Goal: Task Accomplishment & Management: Manage account settings

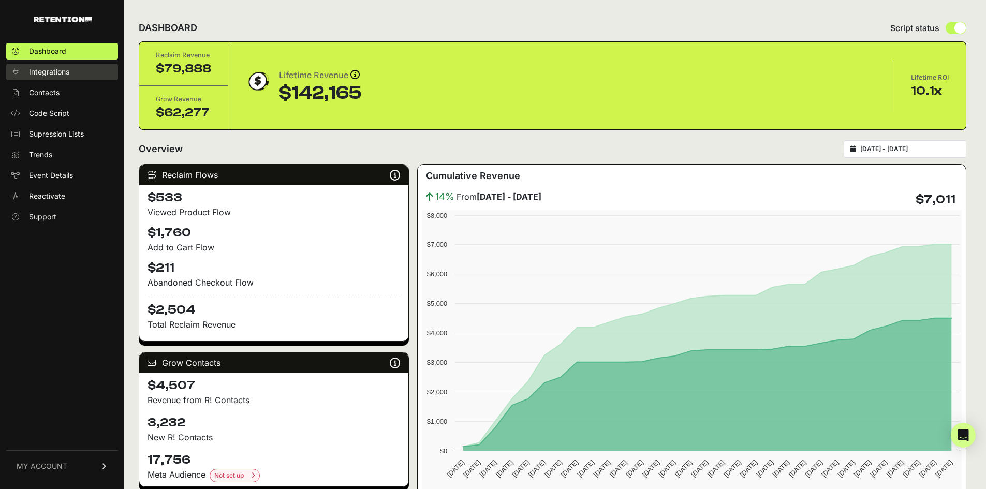
click at [45, 66] on link "Integrations" at bounding box center [62, 72] width 112 height 17
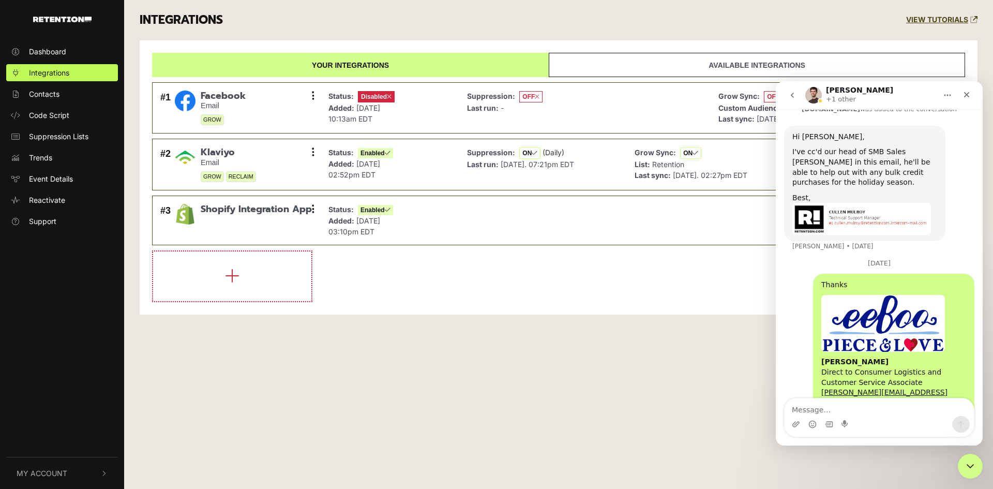
scroll to position [2012, 0]
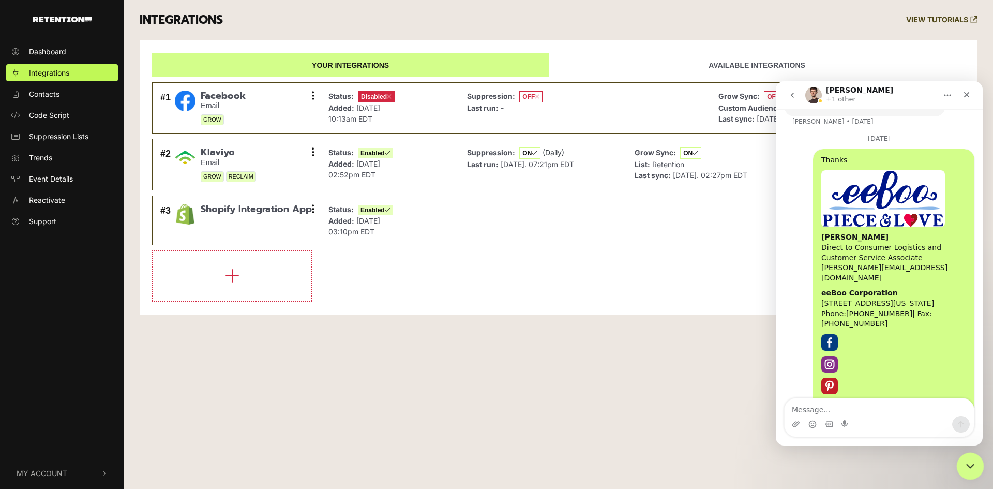
click at [964, 458] on icon "Close Intercom Messenger" at bounding box center [969, 464] width 12 height 12
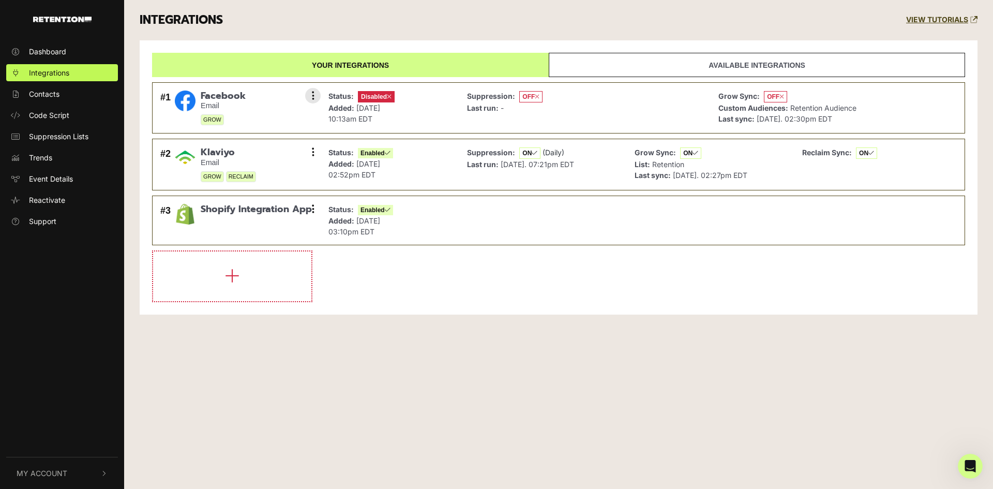
click at [610, 100] on div "Suppression: OFF Last run: -" at bounding box center [585, 108] width 246 height 40
click at [315, 99] on button at bounding box center [313, 96] width 16 height 16
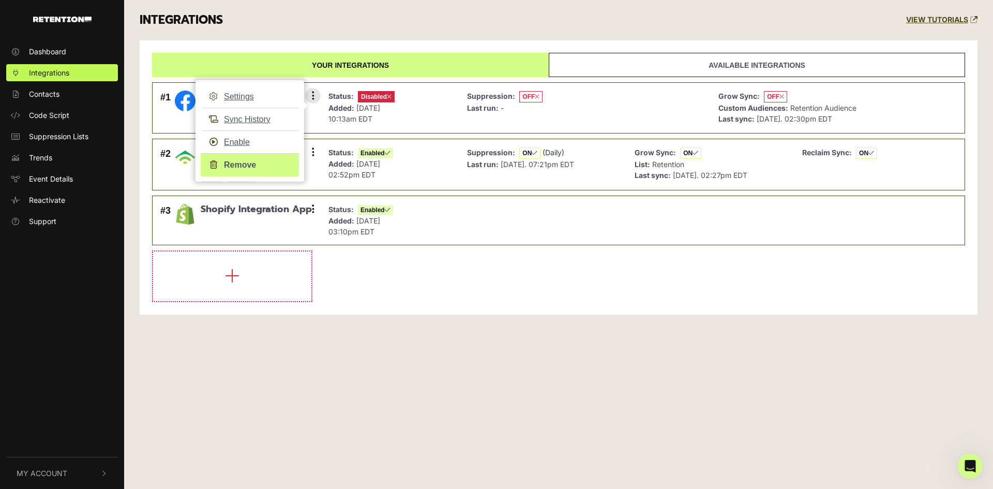
click at [254, 164] on link "Remove" at bounding box center [250, 164] width 98 height 23
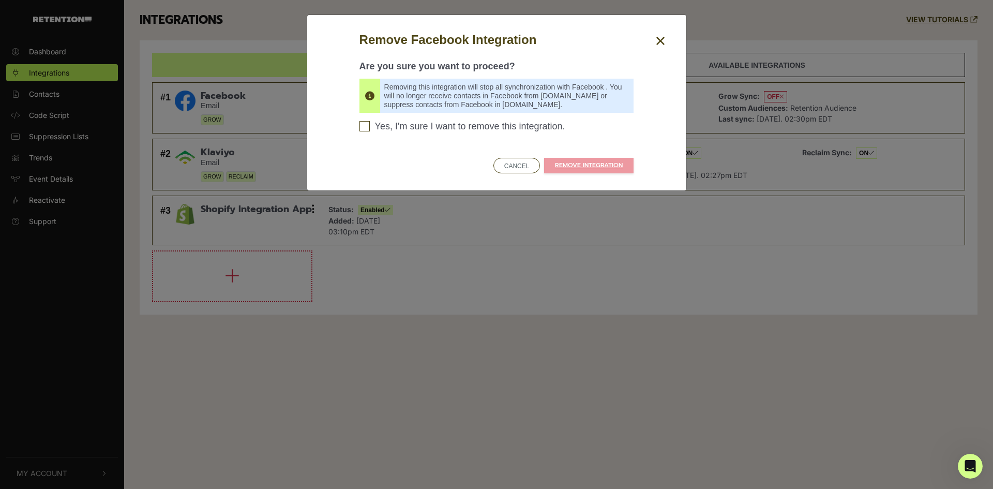
click at [497, 122] on span "Yes, I'm sure I want to remove this integration." at bounding box center [470, 126] width 190 height 11
click at [370, 122] on input "Yes, I'm sure I want to remove this integration. Please confirm to continue" at bounding box center [365, 126] width 10 height 10
checkbox input "true"
click at [591, 165] on link "REMOVE INTEGRATION" at bounding box center [589, 166] width 90 height 16
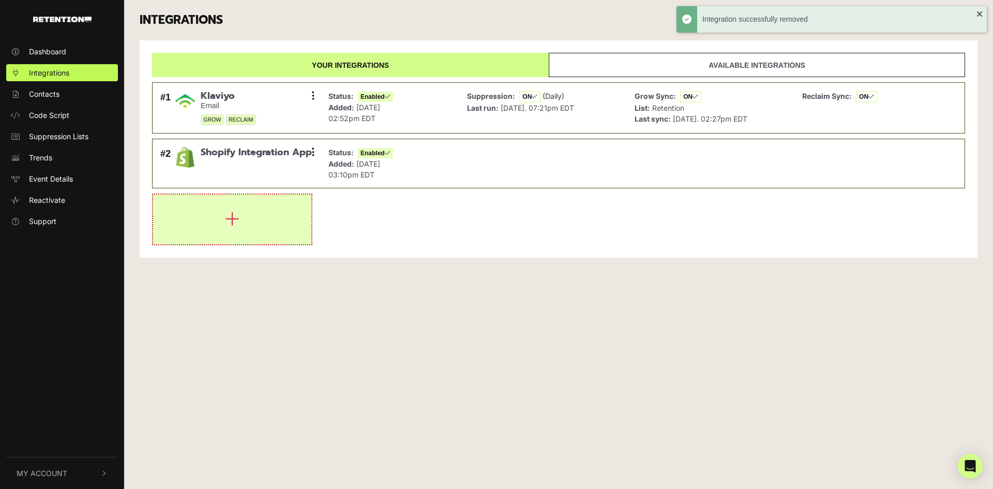
click at [264, 209] on button "button" at bounding box center [232, 220] width 158 height 50
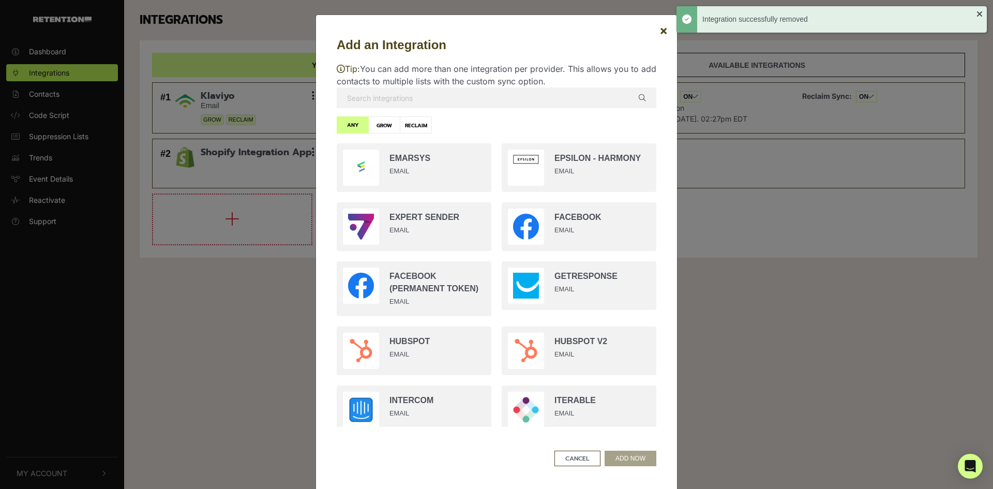
scroll to position [600, 0]
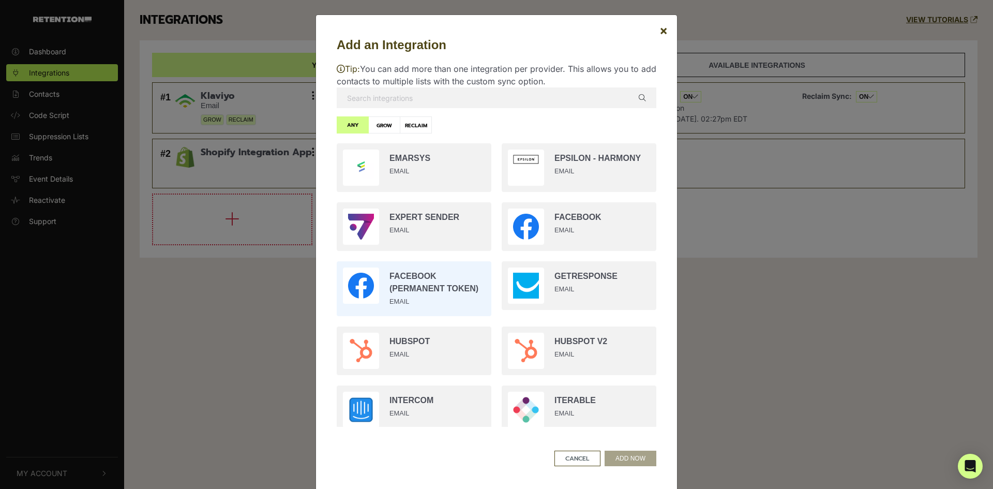
click at [414, 266] on input "radio" at bounding box center [414, 288] width 165 height 65
radio input "true"
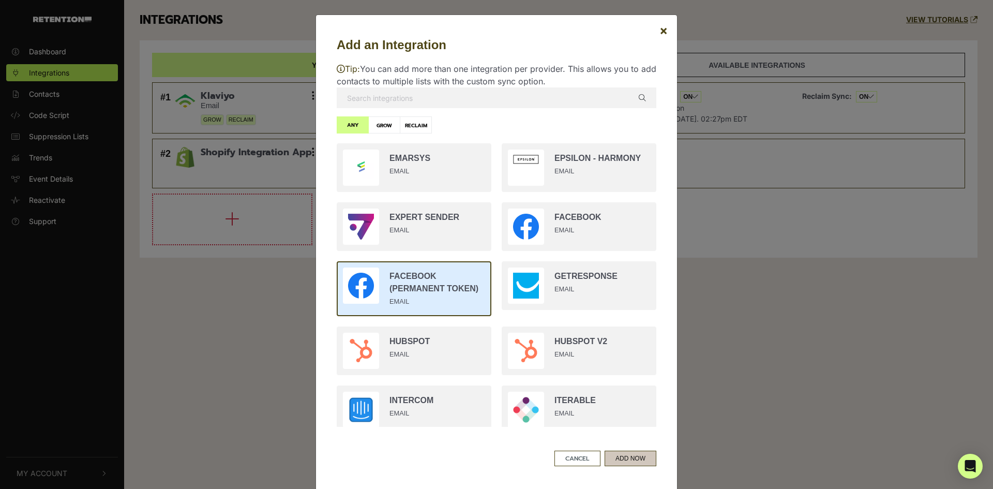
click at [634, 459] on button "ADD NOW" at bounding box center [631, 459] width 52 height 16
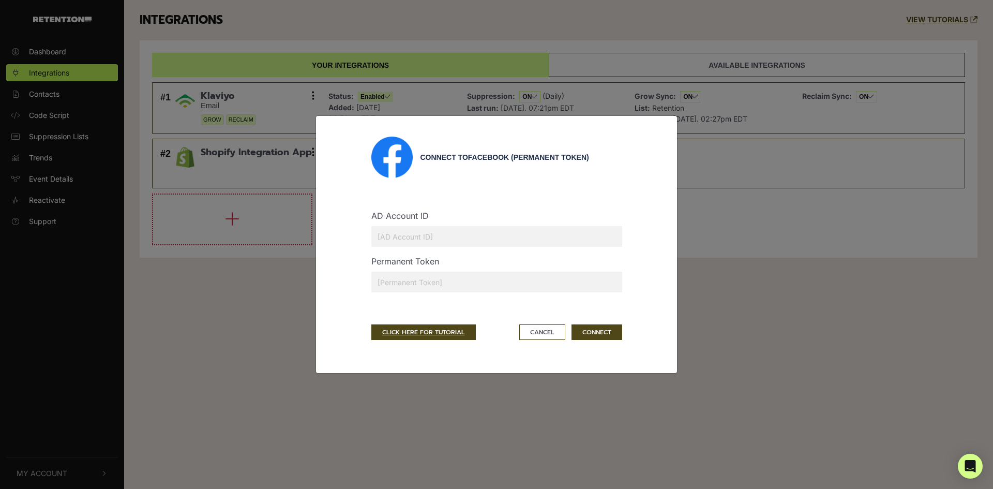
click at [463, 232] on input "text" at bounding box center [496, 236] width 251 height 21
type input "502445383851129"
click at [433, 280] on input "text" at bounding box center [496, 282] width 251 height 21
click at [546, 336] on button "Cancel" at bounding box center [542, 332] width 46 height 16
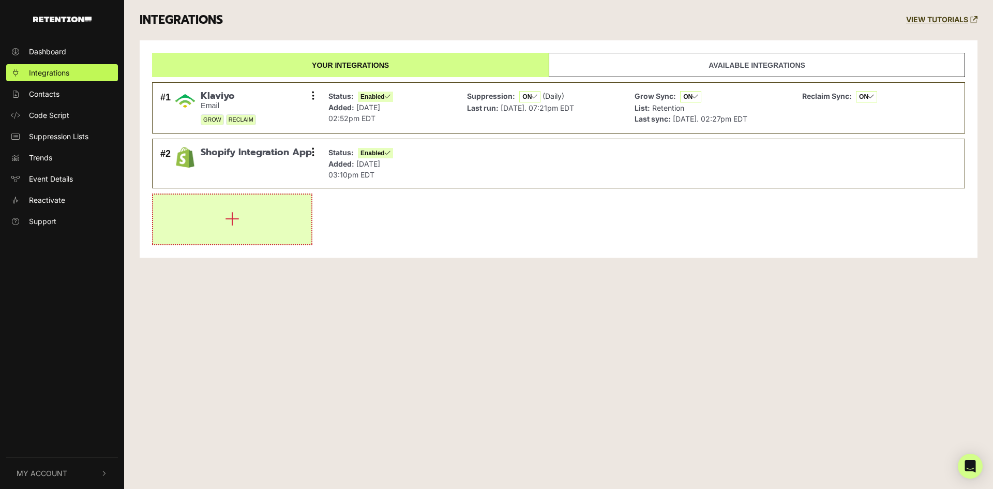
click at [250, 211] on button "button" at bounding box center [232, 220] width 158 height 50
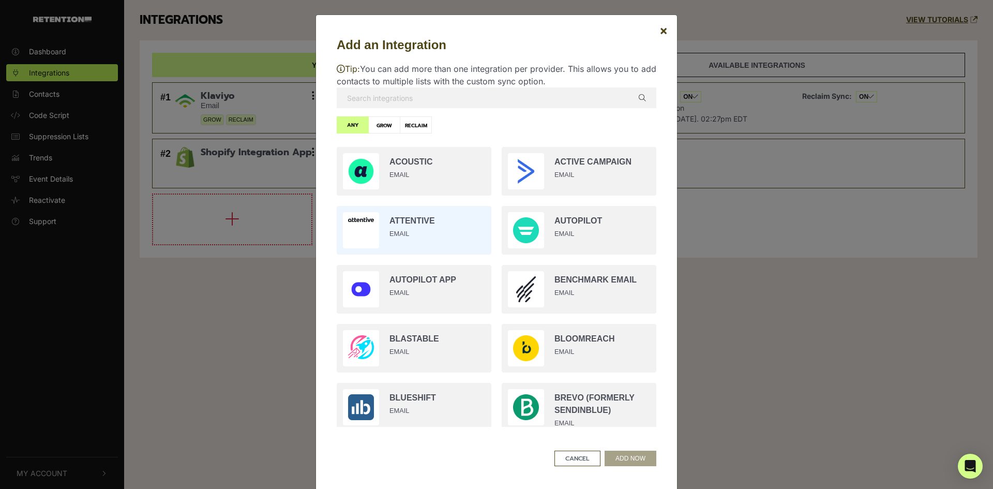
click at [412, 257] on input "radio" at bounding box center [414, 230] width 165 height 59
radio input "true"
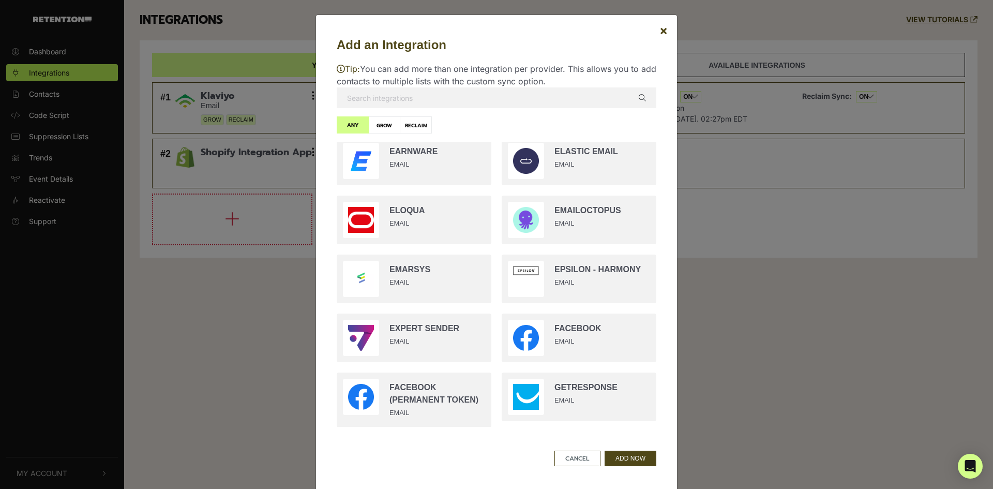
scroll to position [489, 0]
click at [541, 342] on input "radio" at bounding box center [579, 337] width 165 height 59
radio input "true"
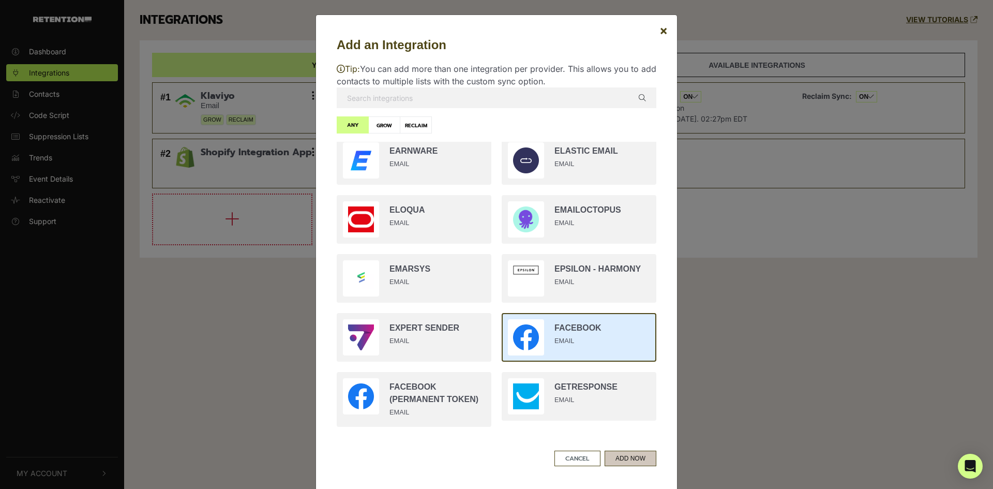
click at [620, 458] on button "ADD NOW" at bounding box center [631, 459] width 52 height 16
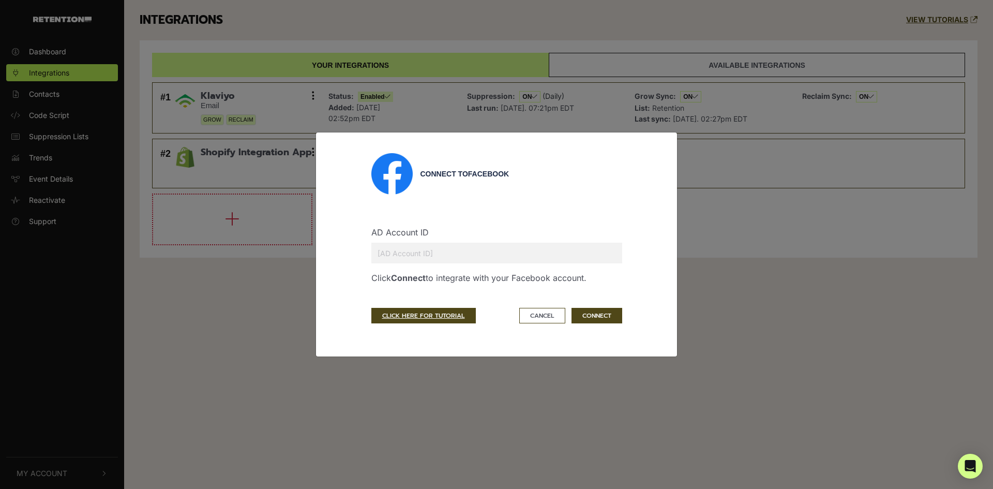
click at [466, 254] on input "text" at bounding box center [496, 253] width 251 height 21
type input "502445383851129"
click at [594, 316] on button "CONNECT" at bounding box center [597, 316] width 51 height 16
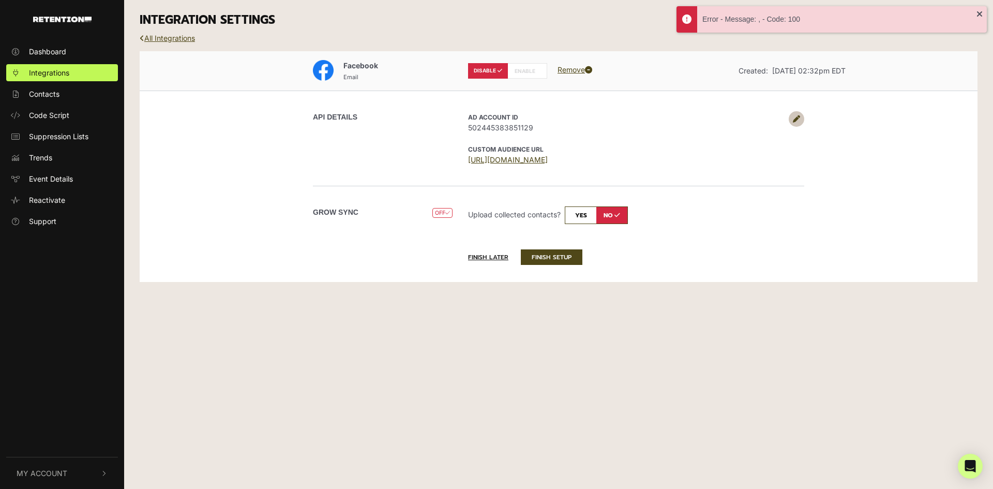
click at [668, 316] on div "Dashboard Integrations Contacts Code Script Suppression Lists Trends Event Deta…" at bounding box center [496, 244] width 993 height 489
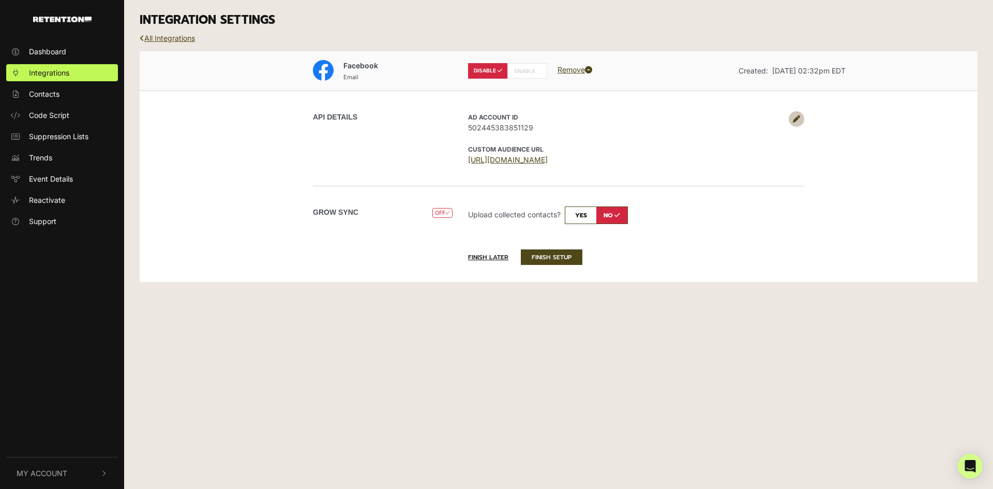
click at [527, 70] on label "ENABLE" at bounding box center [528, 71] width 40 height 16
click at [511, 75] on label "ENABLE" at bounding box center [528, 71] width 40 height 16
click at [531, 67] on label "ENABLE" at bounding box center [528, 71] width 40 height 16
radio input "false"
radio input "true"
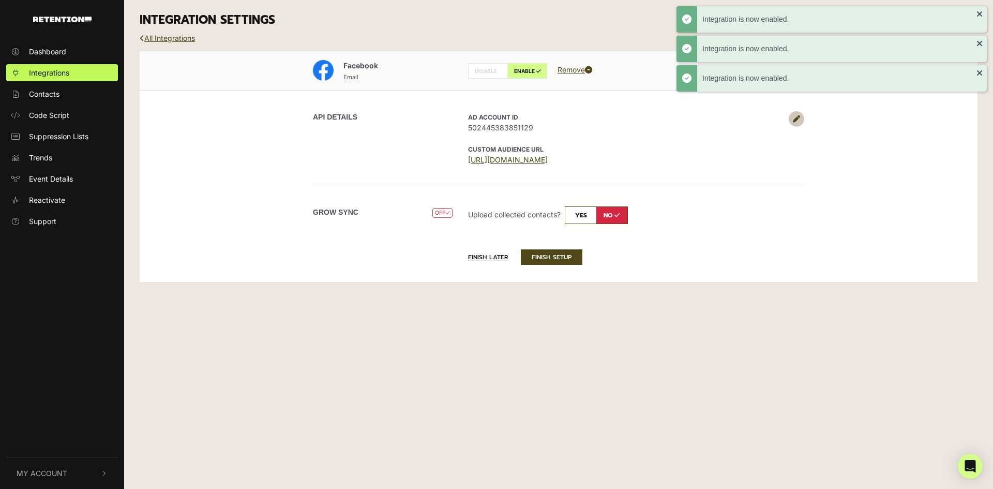
click at [587, 219] on input "checkbox" at bounding box center [596, 215] width 63 height 18
checkbox input "true"
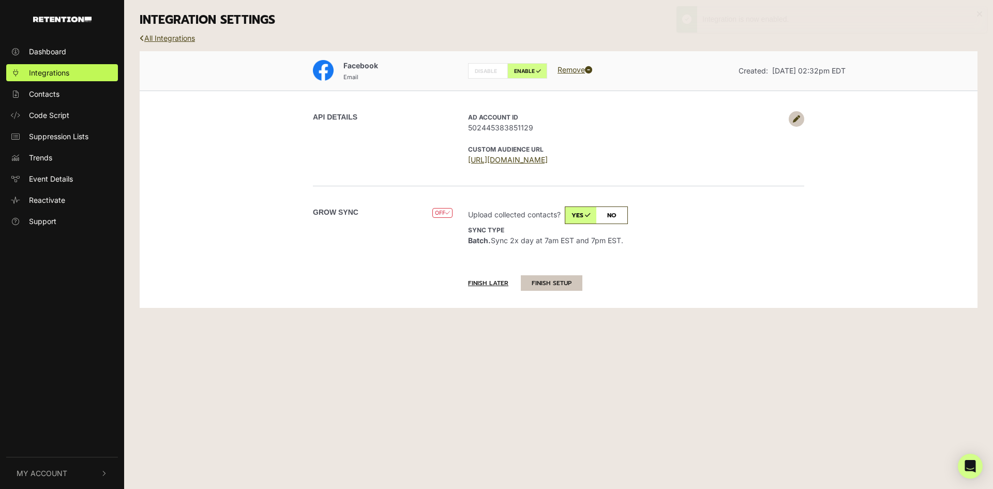
click at [549, 286] on button "FINISH SETUP" at bounding box center [552, 283] width 62 height 16
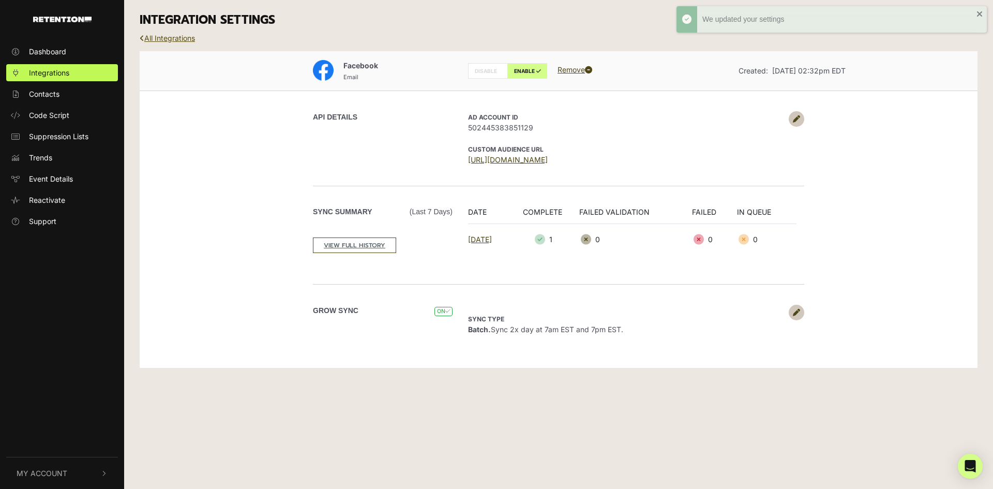
click at [183, 39] on link "All Integrations" at bounding box center [167, 38] width 55 height 9
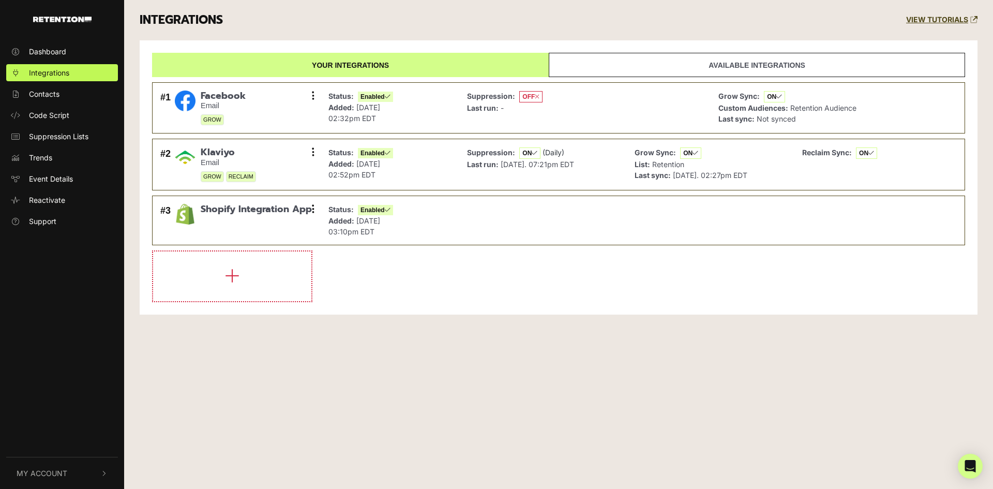
click at [275, 32] on div "INTEGRATIONS VIEW TUTORIALS" at bounding box center [559, 20] width 854 height 40
click at [350, 36] on div "INTEGRATIONS VIEW TUTORIALS" at bounding box center [559, 20] width 854 height 40
